Goal: Task Accomplishment & Management: Manage account settings

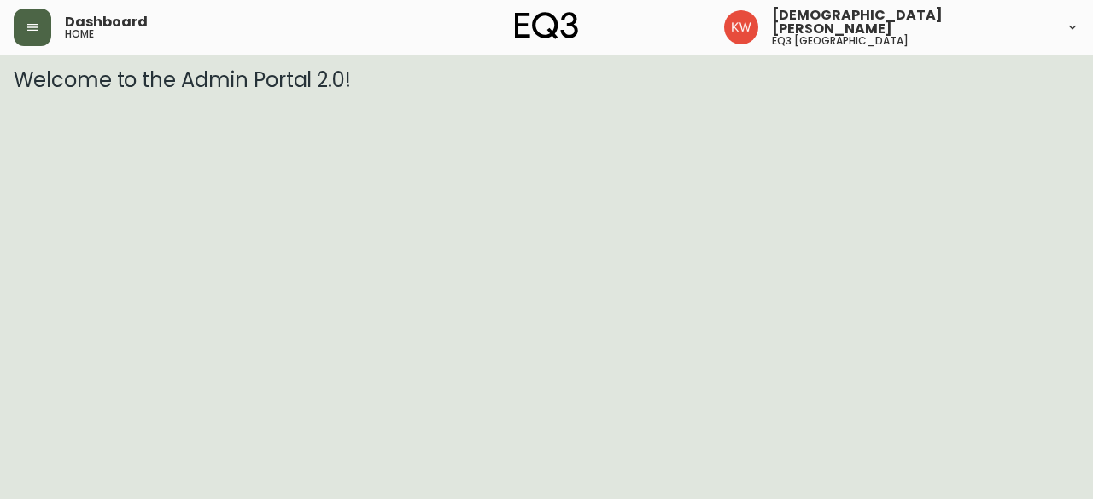
click at [27, 33] on icon "button" at bounding box center [33, 27] width 14 height 14
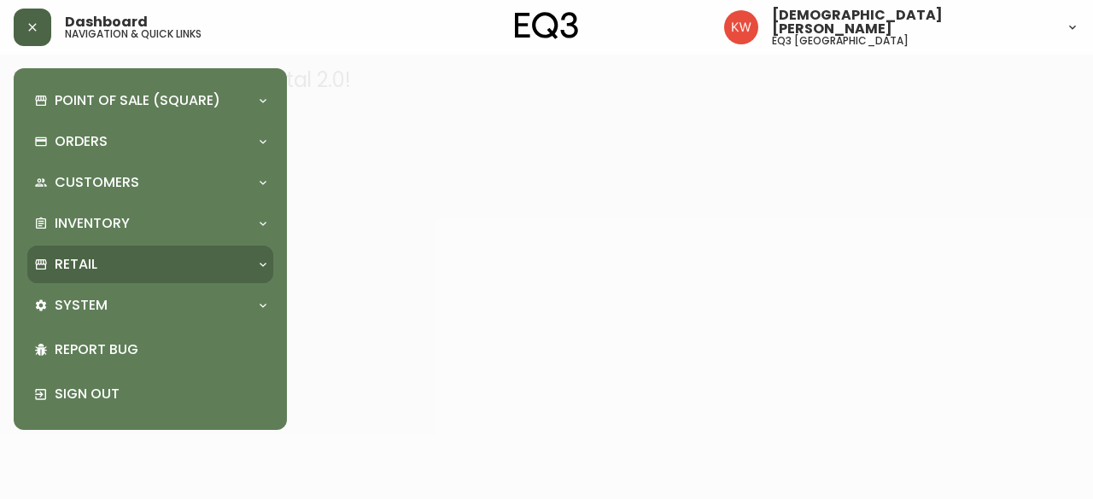
click at [251, 264] on div at bounding box center [262, 265] width 27 height 14
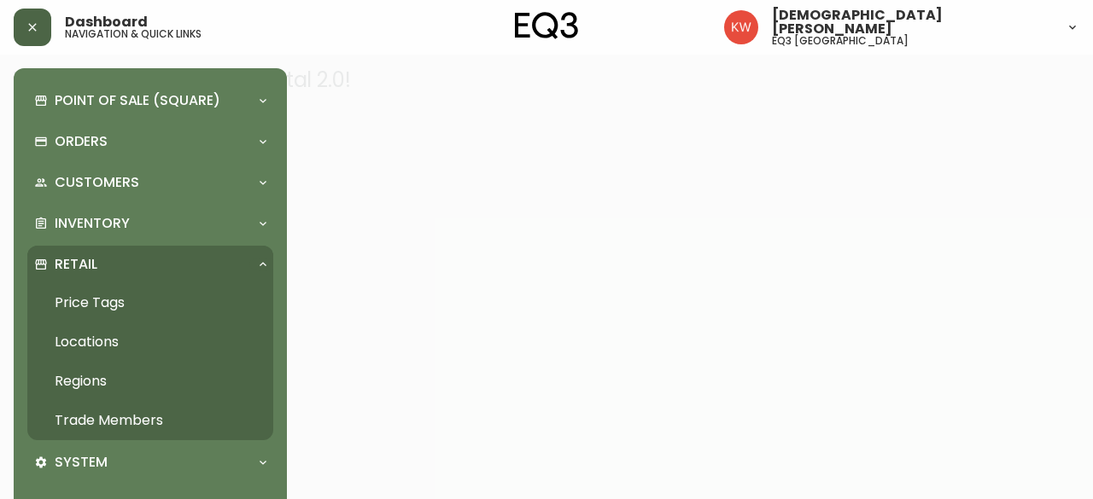
click at [112, 417] on link "Trade Members" at bounding box center [150, 420] width 246 height 39
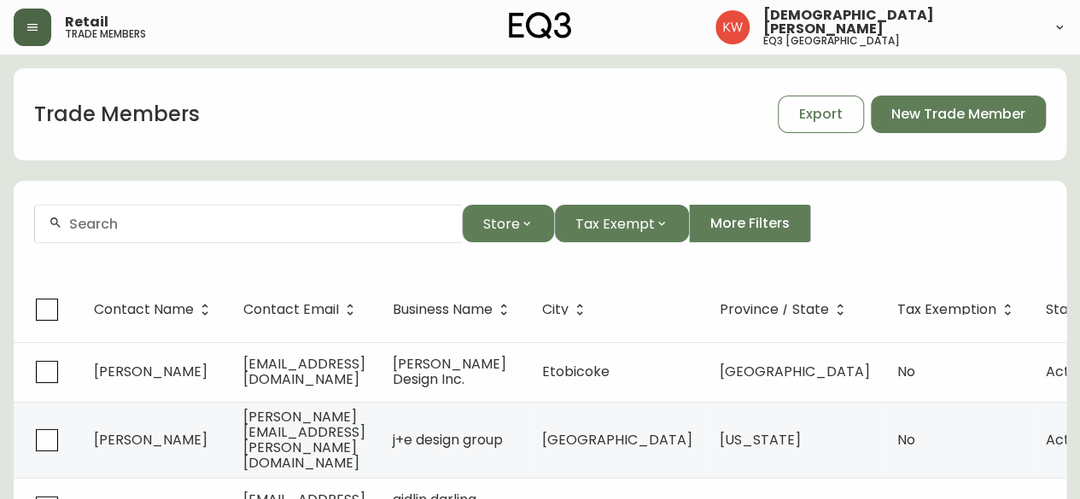
drag, startPoint x: 275, startPoint y: 231, endPoint x: 172, endPoint y: 231, distance: 102.4
click at [172, 231] on div at bounding box center [248, 224] width 427 height 38
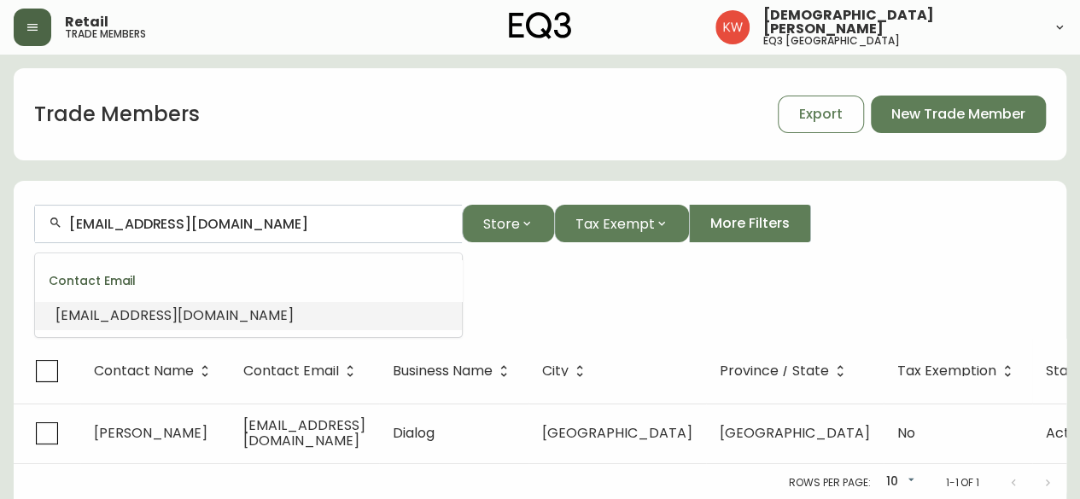
drag, startPoint x: 262, startPoint y: 219, endPoint x: 37, endPoint y: 226, distance: 225.5
click at [37, 226] on div "[EMAIL_ADDRESS][DOMAIN_NAME]" at bounding box center [248, 224] width 427 height 38
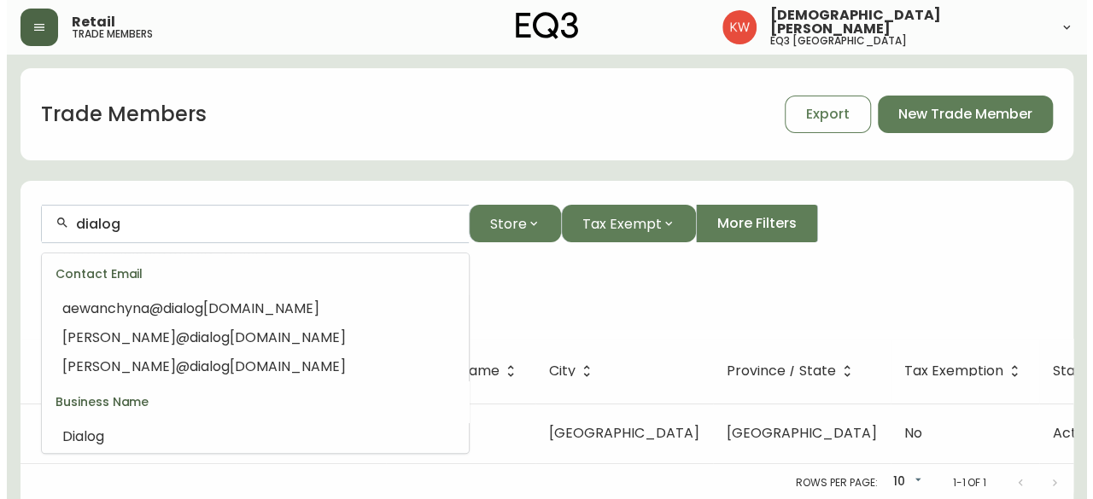
scroll to position [171, 0]
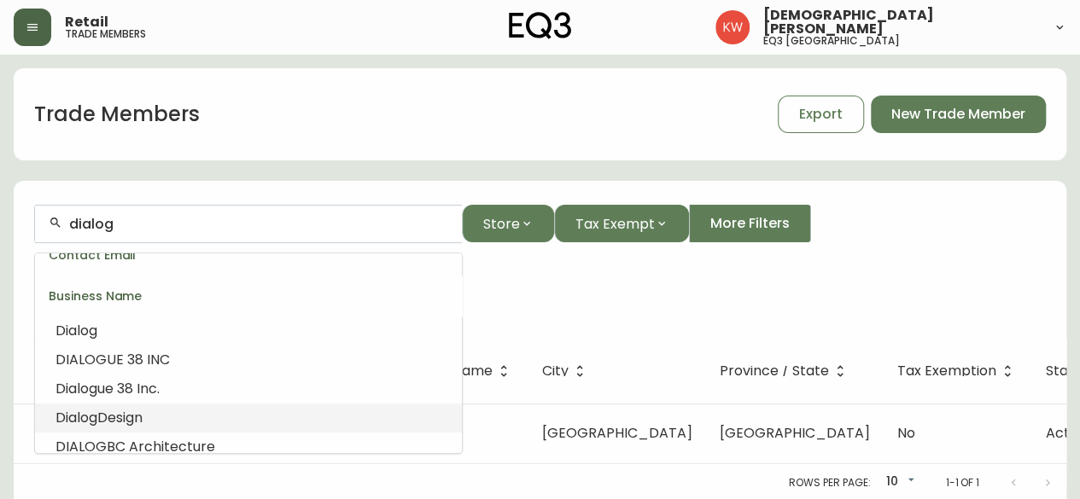
click at [138, 411] on span "Design" at bounding box center [119, 418] width 45 height 20
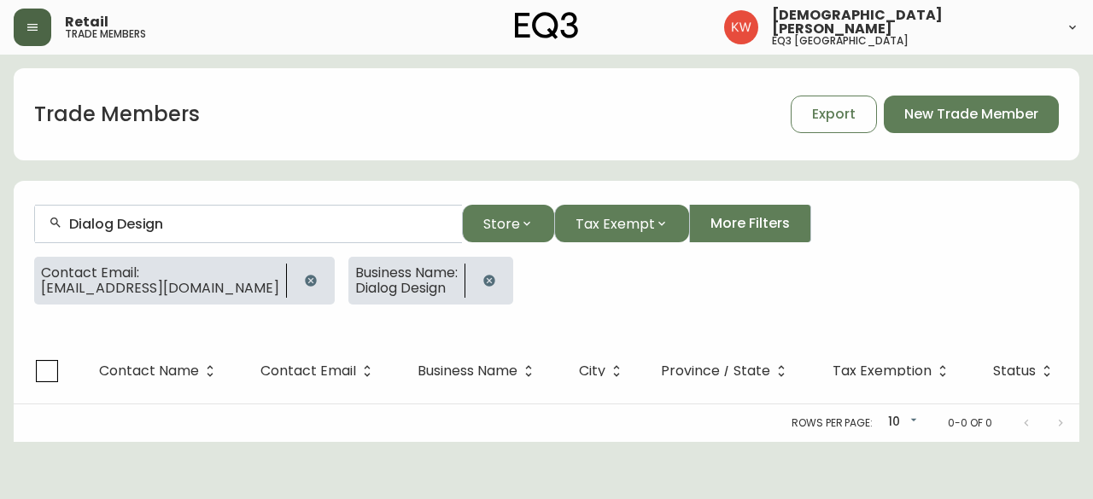
click at [305, 281] on icon "button" at bounding box center [310, 280] width 11 height 11
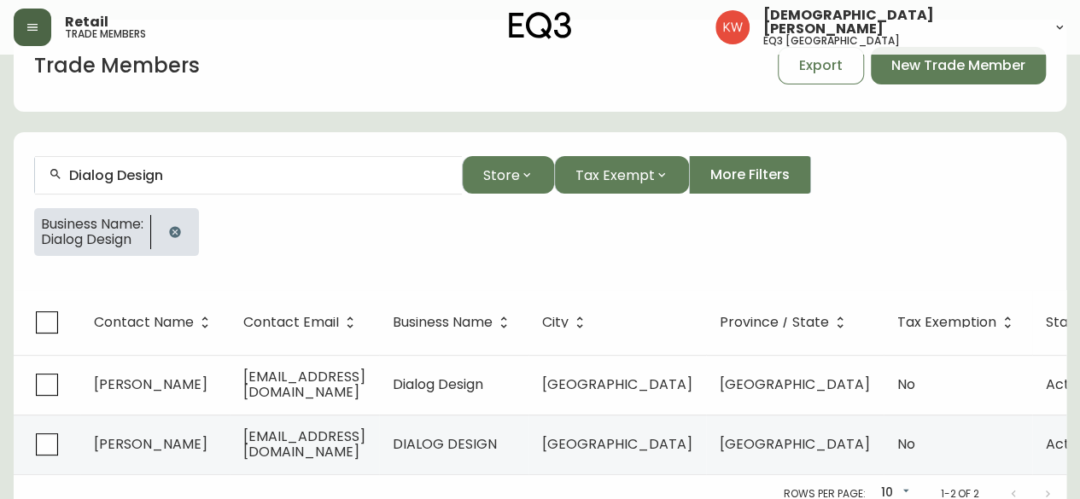
scroll to position [73, 0]
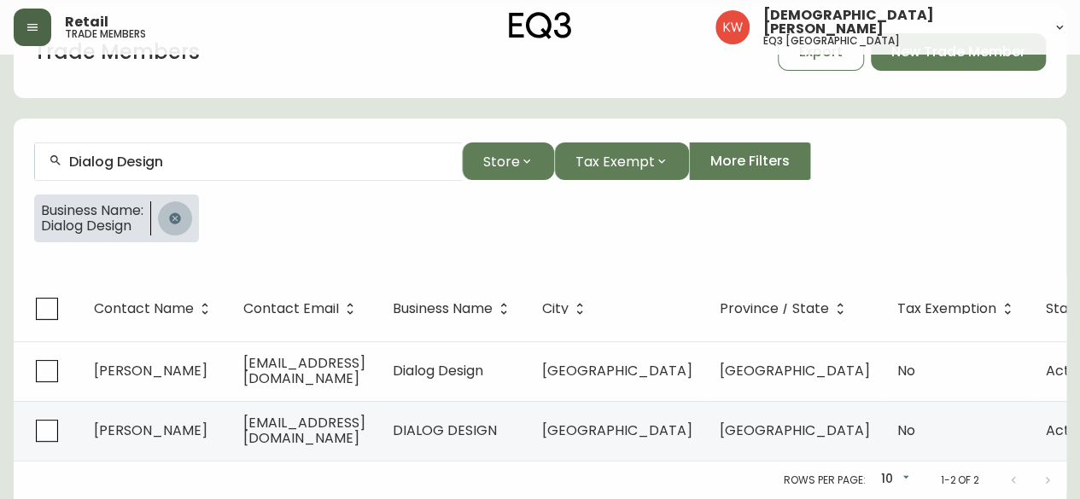
click at [182, 213] on icon "button" at bounding box center [175, 219] width 14 height 14
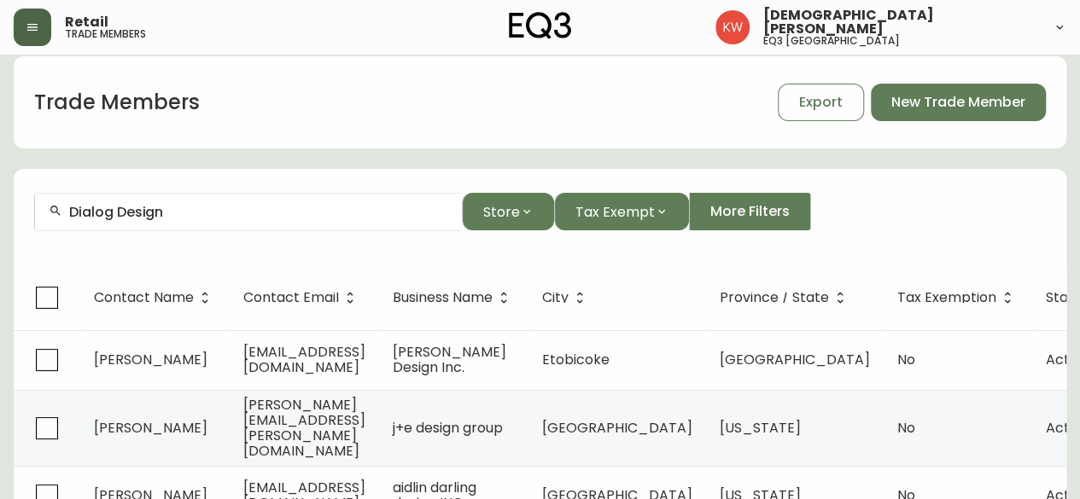
scroll to position [73, 0]
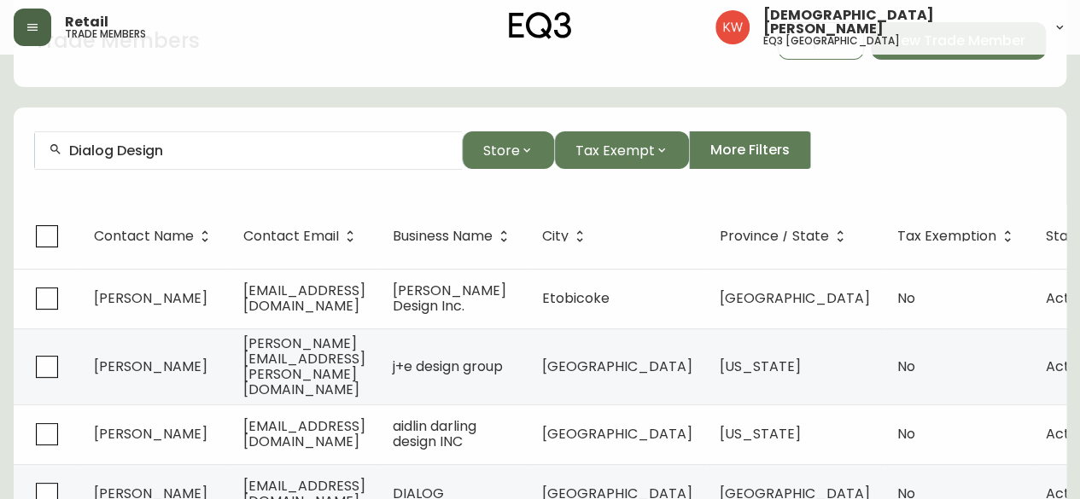
click at [200, 151] on input "Dialog Design" at bounding box center [258, 151] width 379 height 16
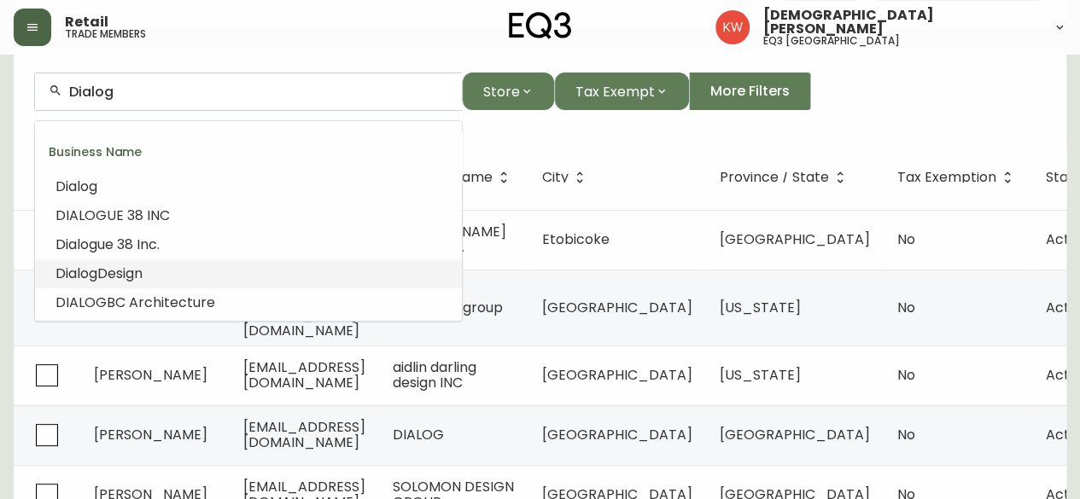
scroll to position [159, 0]
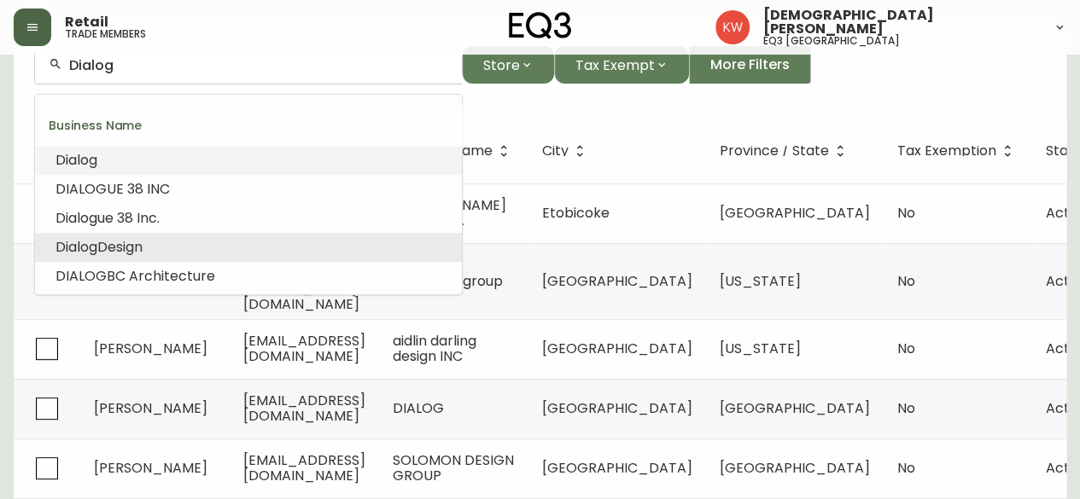
click at [85, 163] on span "Dialog" at bounding box center [76, 160] width 42 height 20
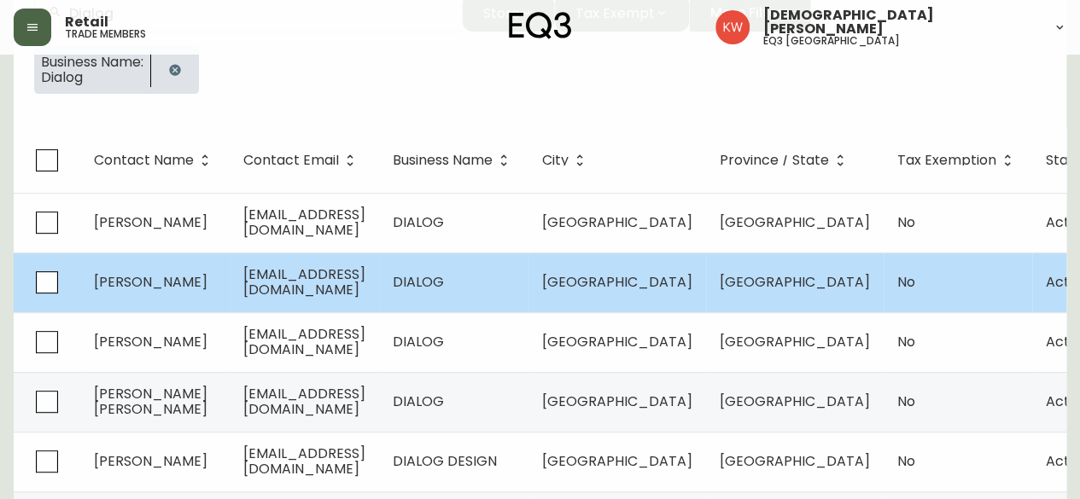
scroll to position [125, 0]
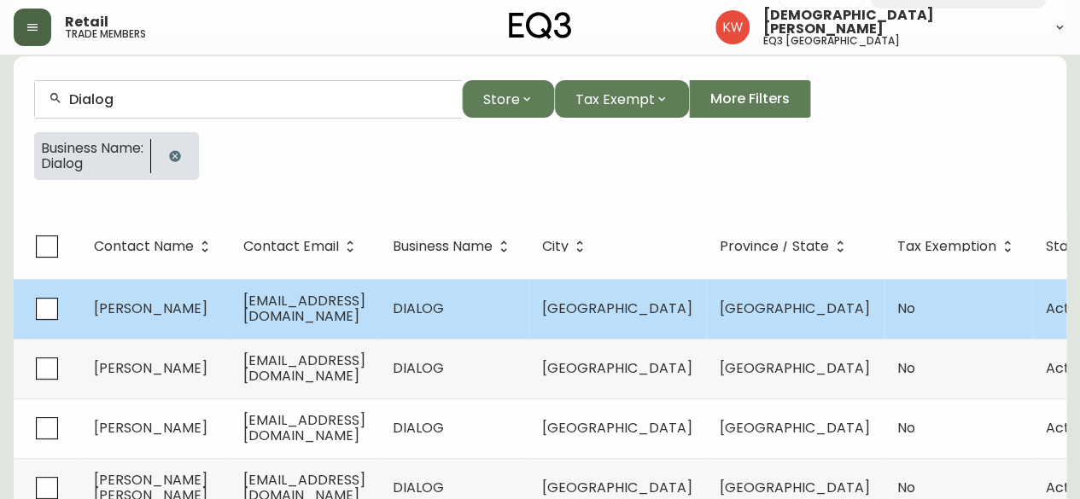
type input "Dialog"
click at [496, 309] on td "DIALOG" at bounding box center [453, 309] width 149 height 60
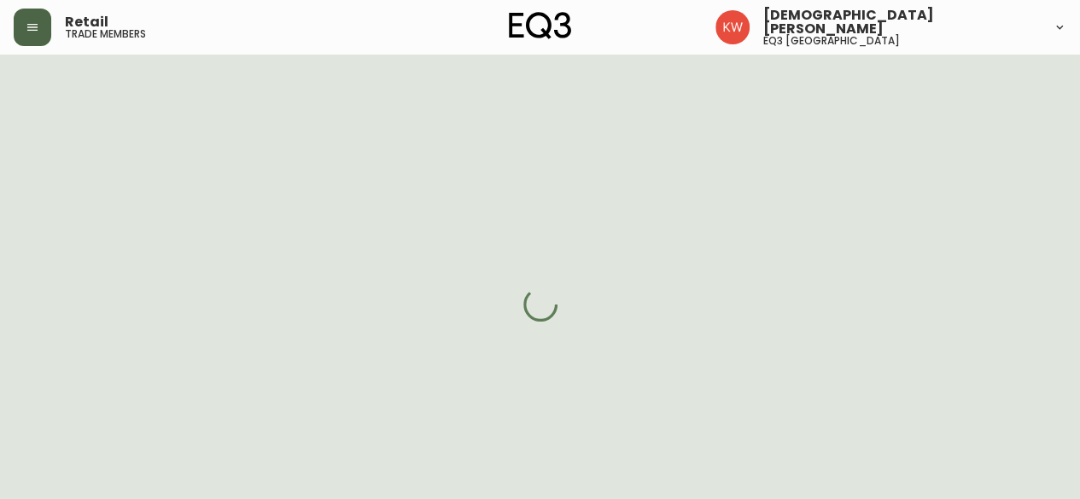
select select "AB"
select select "CA"
select select "CA_EN"
select select "Other"
select select "Architect"
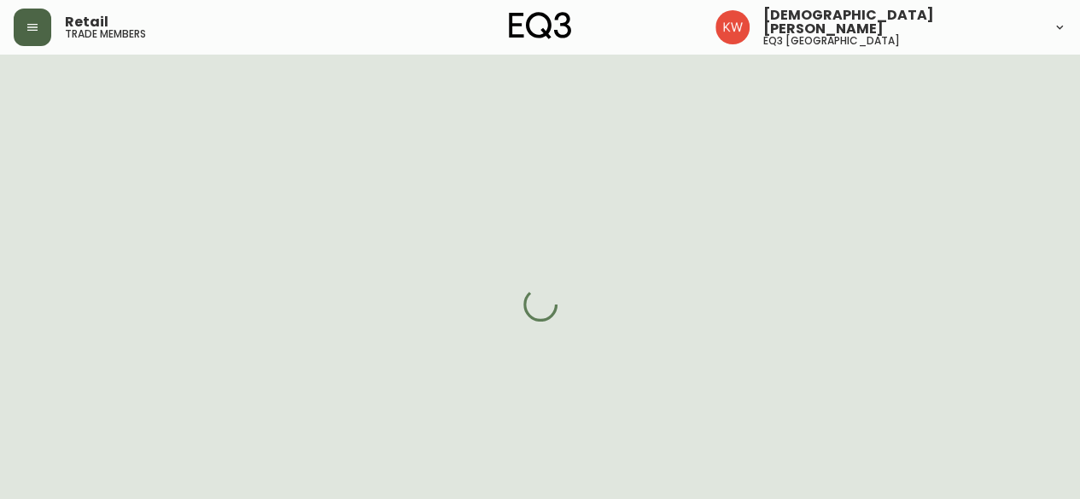
select select "false"
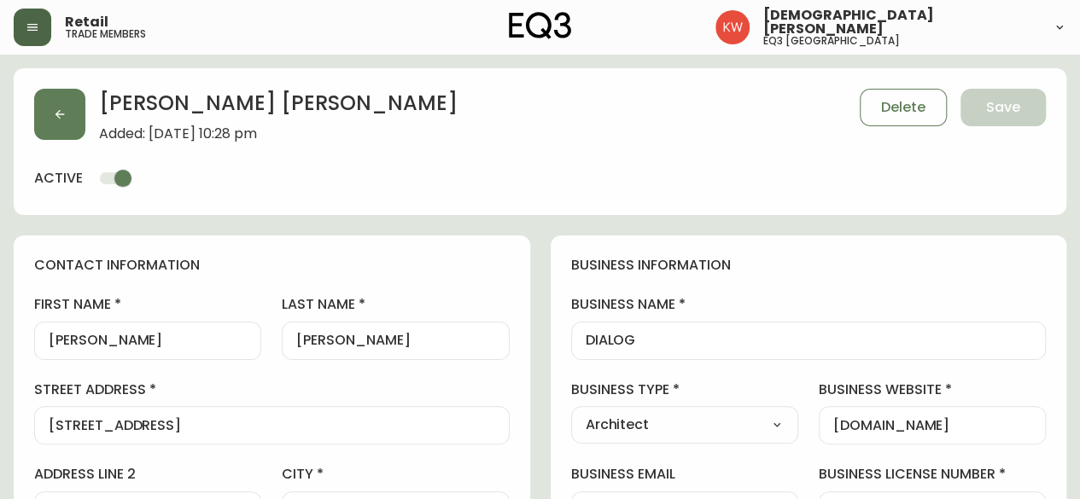
type input "EQ3 [GEOGRAPHIC_DATA]"
select select "cjw10z96m00006gs08l3o91tv"
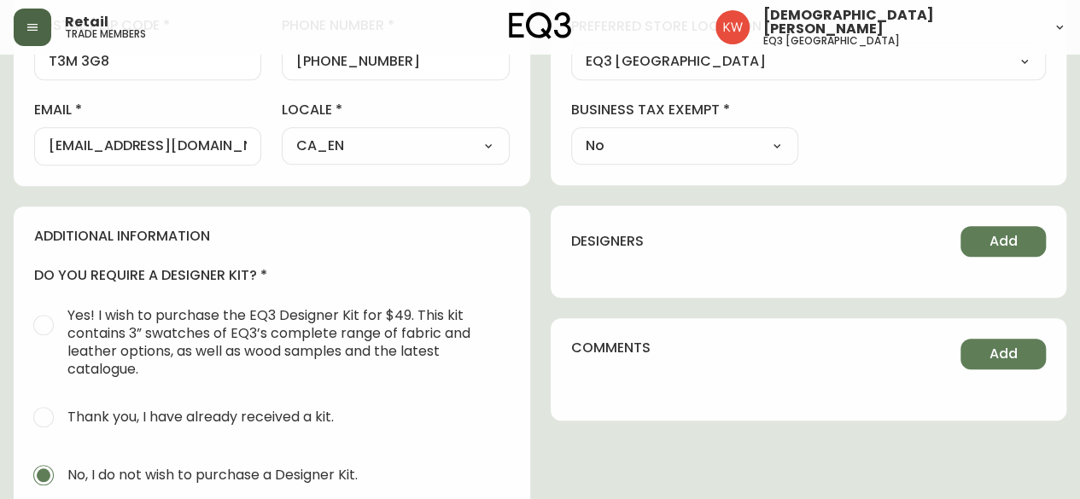
scroll to position [439, 0]
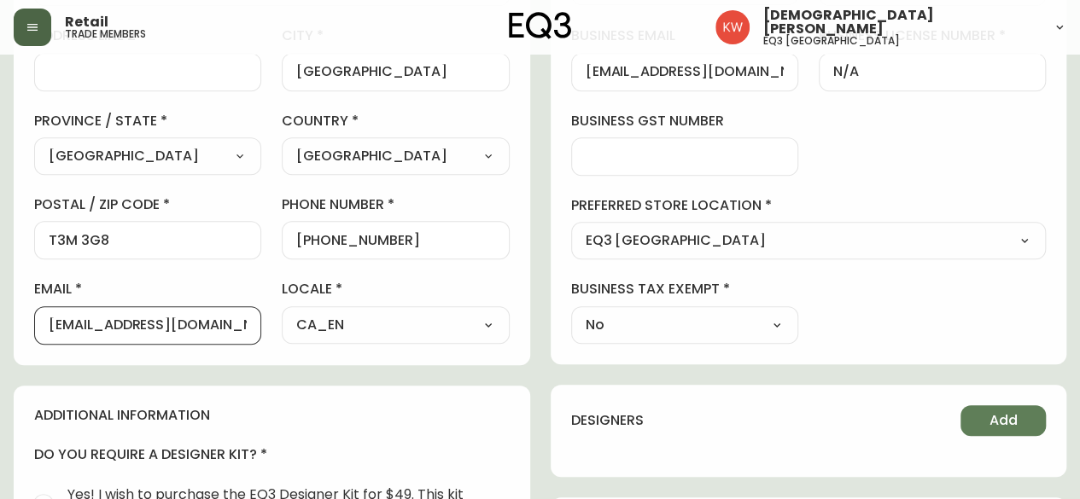
drag, startPoint x: 246, startPoint y: 327, endPoint x: 41, endPoint y: 348, distance: 206.0
click at [41, 348] on div "contact information first name [PERSON_NAME] last name [PERSON_NAME][GEOGRAPHIC…" at bounding box center [272, 81] width 516 height 569
